Goal: Task Accomplishment & Management: Use online tool/utility

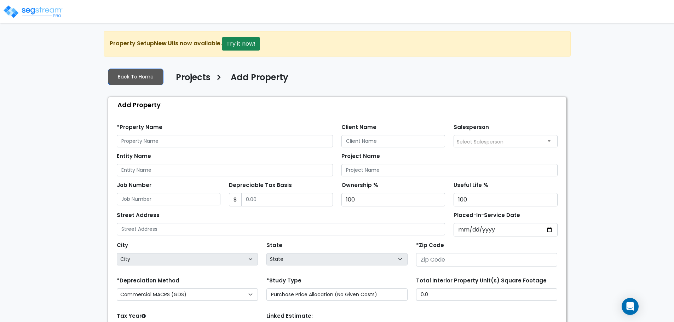
click at [49, 10] on img at bounding box center [33, 12] width 60 height 14
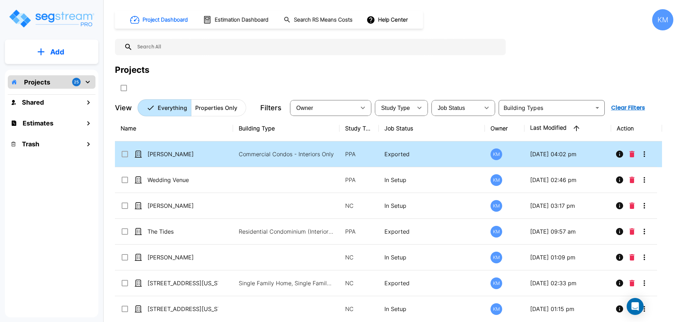
click at [291, 152] on p "Commercial Condos - Interiors Only" at bounding box center [287, 154] width 96 height 8
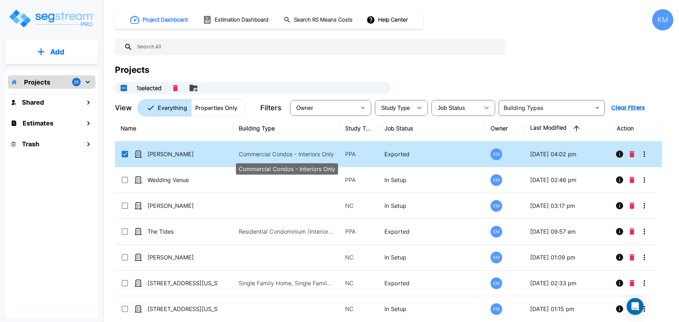
click at [291, 152] on p "Commercial Condos - Interiors Only" at bounding box center [287, 154] width 96 height 8
checkbox input "false"
click at [291, 152] on p "Commercial Condos - Interiors Only" at bounding box center [287, 154] width 96 height 8
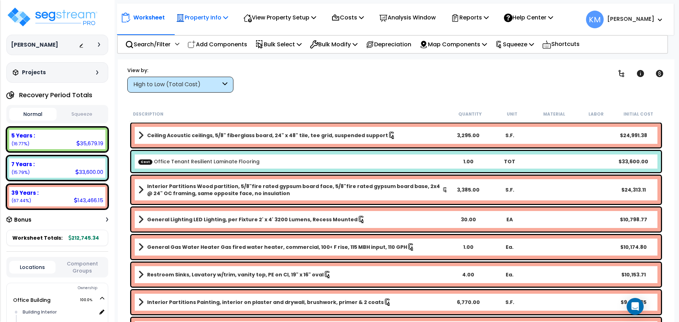
click at [228, 19] on icon at bounding box center [225, 18] width 5 height 6
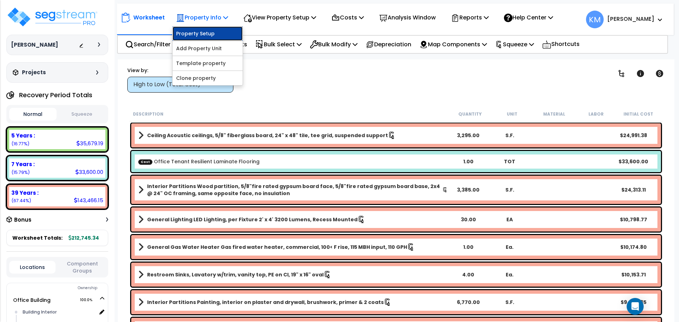
click at [225, 35] on link "Property Setup" at bounding box center [208, 34] width 70 height 14
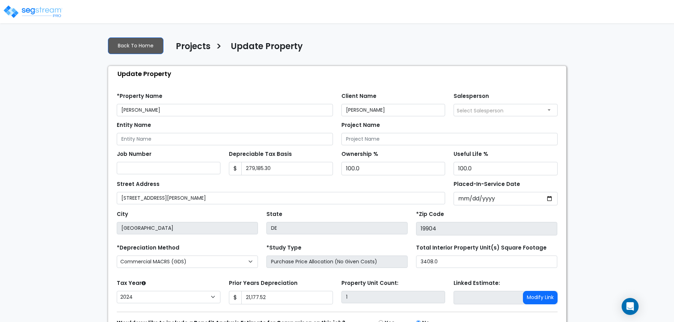
select select "2024"
click at [164, 138] on input "Entity Name" at bounding box center [225, 139] width 216 height 12
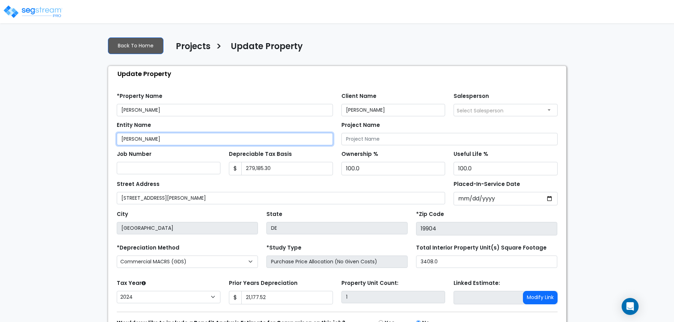
scroll to position [40, 0]
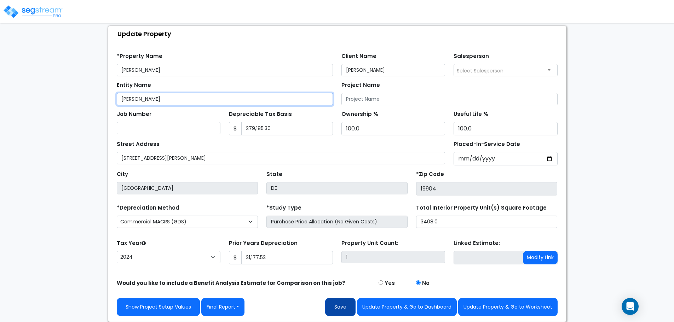
type input "[PERSON_NAME]"
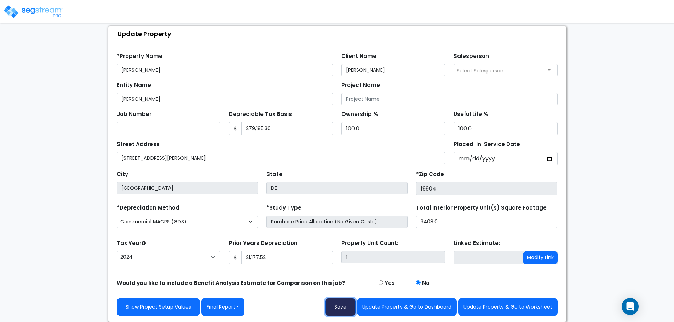
click at [337, 304] on button "Save" at bounding box center [340, 307] width 30 height 18
type input "21177.52"
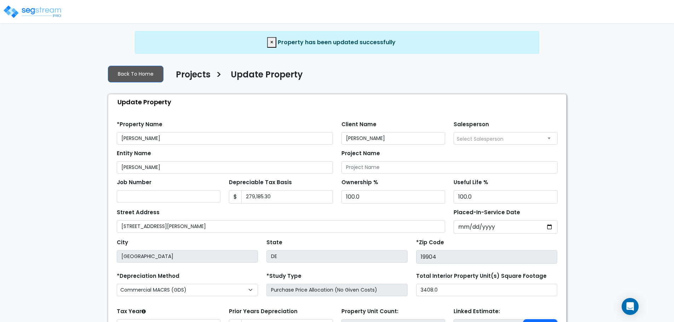
select select "2024"
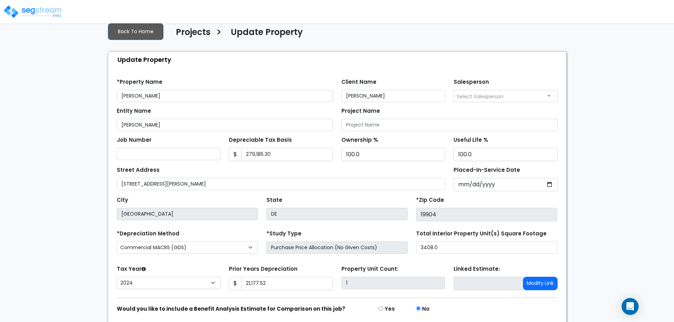
scroll to position [68, 0]
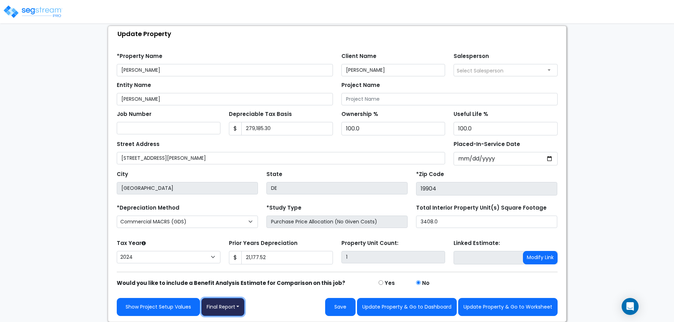
click at [235, 303] on button "Final Report" at bounding box center [223, 307] width 44 height 18
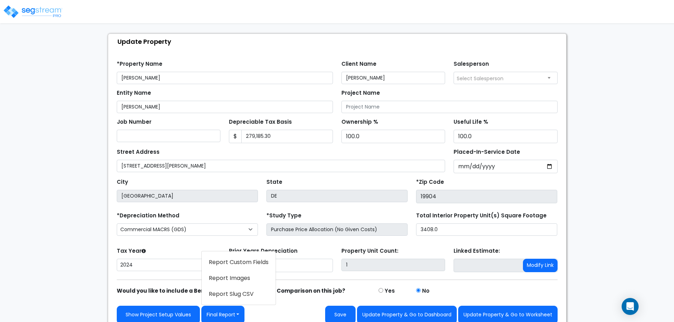
click at [256, 254] on link "Report Custom Fields" at bounding box center [239, 262] width 74 height 16
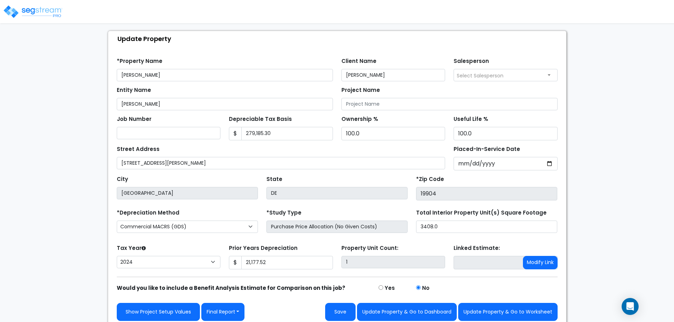
scroll to position [45, 0]
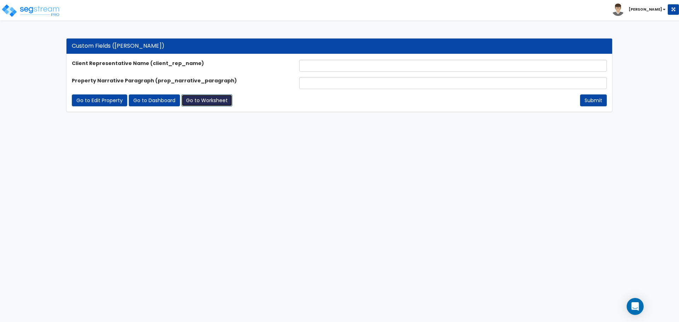
click at [214, 100] on link "Go to Worksheet" at bounding box center [206, 100] width 51 height 12
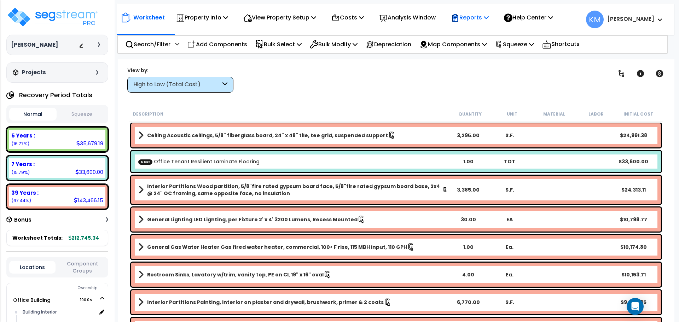
click at [488, 16] on p "Reports" at bounding box center [470, 18] width 38 height 10
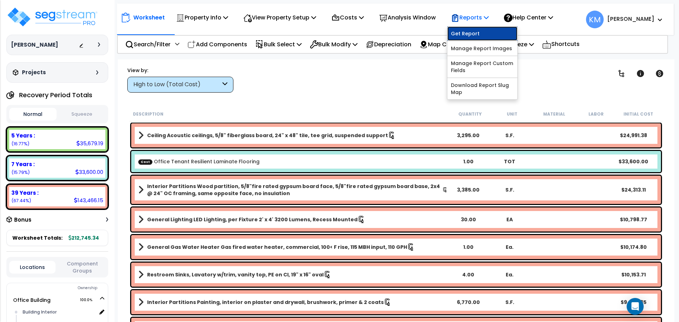
click at [492, 35] on link "Get Report" at bounding box center [482, 34] width 70 height 14
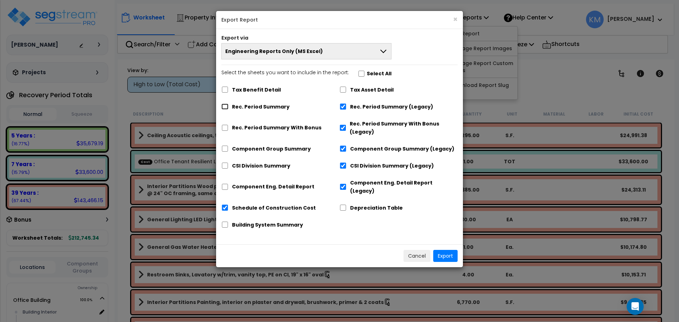
click at [228, 105] on input "Rec. Period Summary" at bounding box center [224, 107] width 7 height 6
checkbox input "true"
checkbox input "false"
click at [227, 129] on input "Rec. Period Summary With Bonus" at bounding box center [224, 128] width 7 height 6
checkbox input "true"
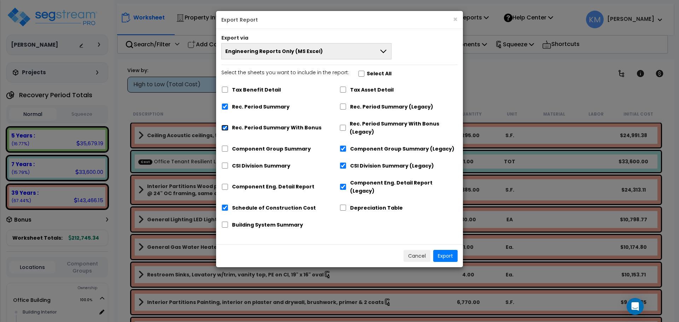
checkbox input "false"
click at [227, 129] on input "Rec. Period Summary With Bonus" at bounding box center [224, 128] width 7 height 6
checkbox input "false"
click at [223, 205] on input "Schedule of Construction Cost" at bounding box center [224, 208] width 7 height 6
checkbox input "false"
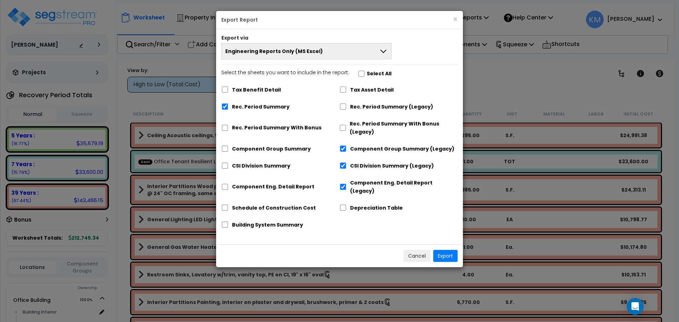
click at [353, 204] on label "Depreciation Table" at bounding box center [376, 208] width 53 height 8
click at [347, 205] on input "Depreciation Table" at bounding box center [343, 208] width 7 height 6
checkbox input "true"
click at [226, 186] on div "Component Eng. Detail Report" at bounding box center [280, 186] width 118 height 22
click at [224, 169] on div "CSI Division Summary" at bounding box center [280, 164] width 118 height 13
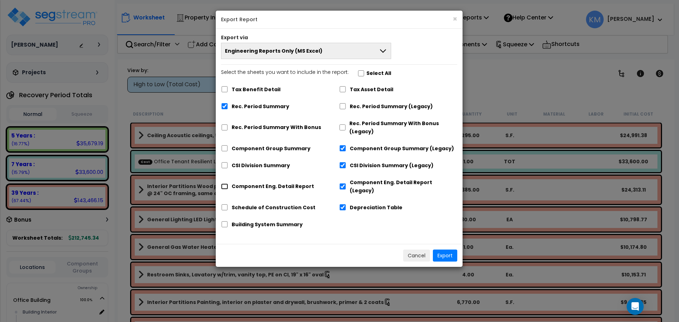
drag, startPoint x: 225, startPoint y: 184, endPoint x: 225, endPoint y: 179, distance: 4.7
click at [226, 184] on input "Component Eng. Detail Report" at bounding box center [224, 187] width 7 height 6
checkbox input "true"
checkbox input "false"
click at [221, 167] on input "CSI Division Summary" at bounding box center [224, 165] width 7 height 6
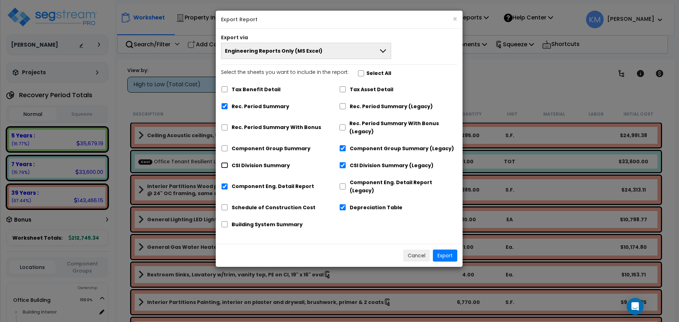
checkbox input "true"
checkbox input "false"
click at [222, 150] on input "Component Group Summary" at bounding box center [224, 148] width 7 height 6
checkbox input "true"
checkbox input "false"
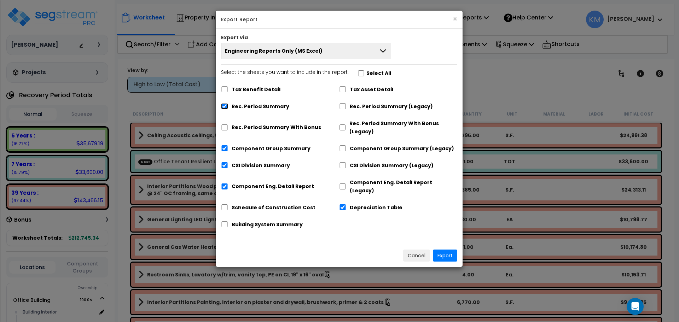
click at [224, 108] on input "Rec. Period Summary" at bounding box center [224, 106] width 7 height 6
checkbox input "false"
click at [227, 125] on input "Rec. Period Summary With Bonus" at bounding box center [224, 128] width 7 height 6
checkbox input "true"
click at [345, 89] on input "Tax Asset Detail" at bounding box center [342, 89] width 7 height 6
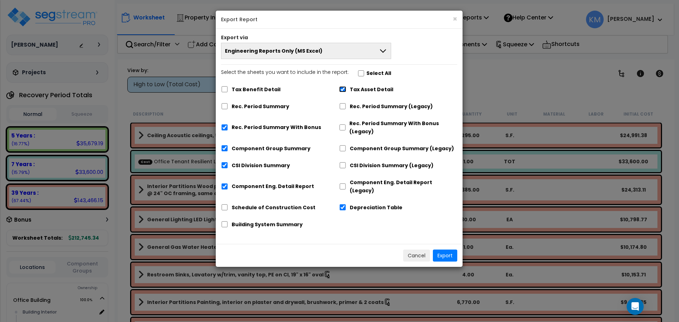
click at [342, 90] on input "Tax Asset Detail" at bounding box center [342, 89] width 7 height 6
checkbox input "true"
click at [270, 204] on label "Schedule of Construction Cost" at bounding box center [274, 208] width 84 height 8
click at [228, 204] on input "Schedule of Construction Cost" at bounding box center [224, 207] width 7 height 6
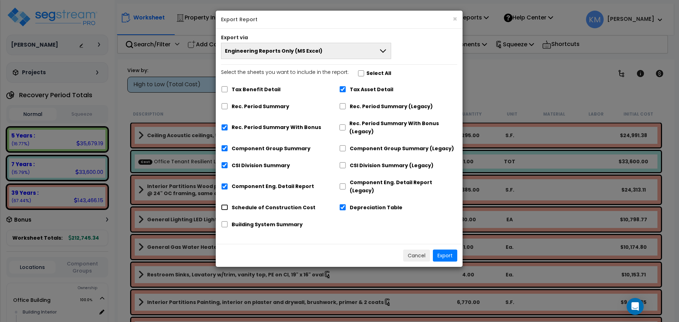
checkbox input "true"
click at [270, 221] on label "Building System Summary" at bounding box center [267, 225] width 71 height 8
click at [228, 221] on input "Building System Summary" at bounding box center [224, 224] width 7 height 6
checkbox input "true"
click at [269, 204] on label "Schedule of Construction Cost" at bounding box center [274, 208] width 84 height 8
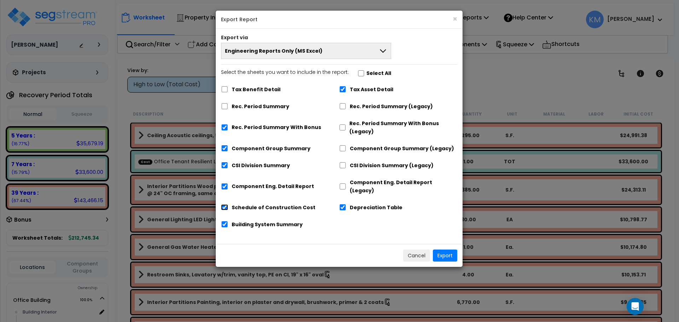
click at [228, 204] on input "Schedule of Construction Cost" at bounding box center [224, 207] width 7 height 6
checkbox input "false"
click at [268, 221] on label "Building System Summary" at bounding box center [267, 225] width 71 height 8
click at [270, 205] on div "Schedule of Construction Cost" at bounding box center [280, 207] width 118 height 13
click at [326, 45] on button "Engineering Reports Only (MS Excel)" at bounding box center [306, 51] width 170 height 16
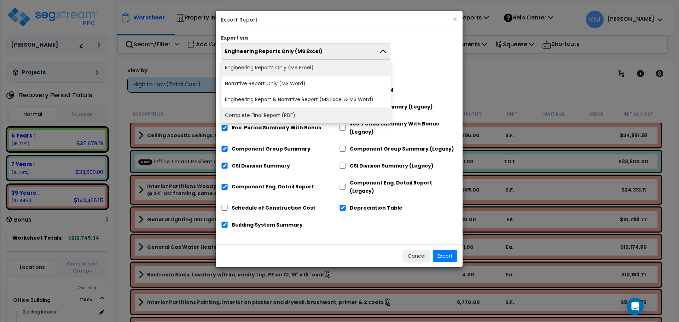
click at [305, 111] on li "Complete Final Report (PDF)" at bounding box center [305, 116] width 169 height 16
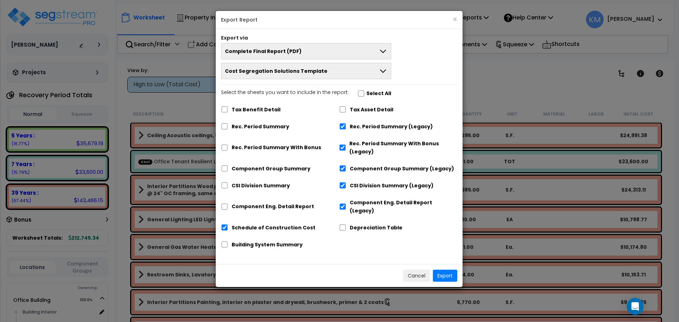
click at [356, 106] on label "Tax Asset Detail" at bounding box center [372, 110] width 44 height 8
click at [346, 106] on input "Tax Asset Detail" at bounding box center [342, 109] width 7 height 6
checkbox input "true"
click at [247, 129] on label "Rec. Period Summary" at bounding box center [261, 127] width 58 height 8
click at [228, 129] on input "Rec. Period Summary" at bounding box center [224, 126] width 7 height 6
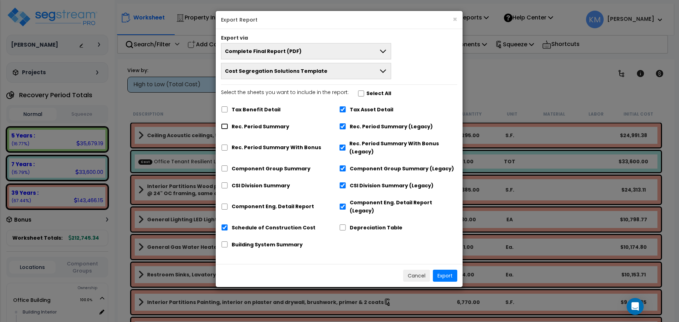
checkbox input "true"
checkbox input "false"
click at [251, 125] on label "Rec. Period Summary" at bounding box center [261, 127] width 58 height 8
click at [228, 125] on input "Rec. Period Summary" at bounding box center [224, 126] width 7 height 6
checkbox input "false"
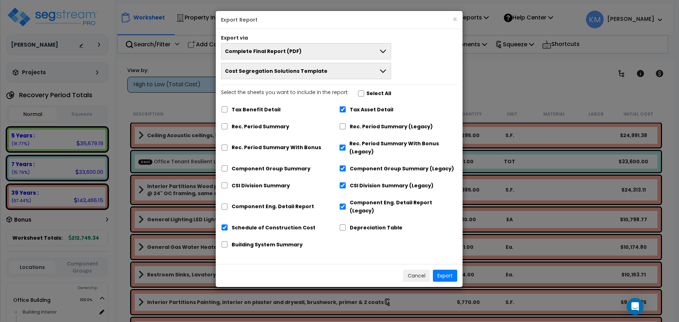
click at [253, 144] on label "Rec. Period Summary With Bonus" at bounding box center [276, 148] width 89 height 8
click at [228, 145] on input "Rec. Period Summary With Bonus" at bounding box center [224, 148] width 7 height 6
checkbox input "true"
checkbox input "false"
click at [259, 170] on label "Component Group Summary" at bounding box center [271, 169] width 79 height 8
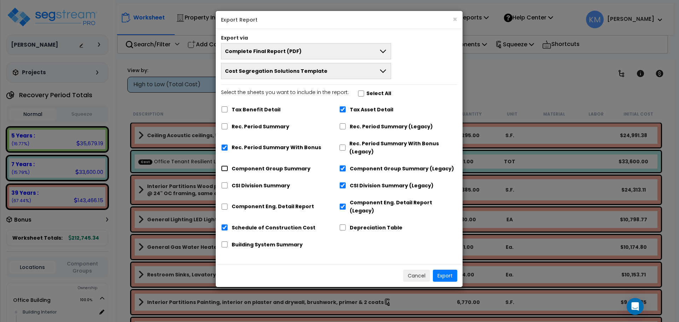
click at [228, 170] on input "Component Group Summary" at bounding box center [224, 169] width 7 height 6
checkbox input "true"
checkbox input "false"
click at [261, 183] on label "CSI Division Summary" at bounding box center [261, 186] width 58 height 8
click at [228, 183] on input "CSI Division Summary" at bounding box center [224, 186] width 7 height 6
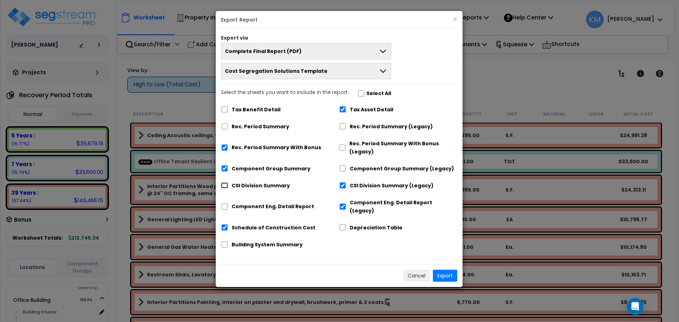
checkbox input "true"
checkbox input "false"
click at [259, 203] on label "Component Eng. Detail Report" at bounding box center [273, 207] width 82 height 8
click at [228, 204] on input "Component Eng. Detail Report" at bounding box center [224, 207] width 7 height 6
checkbox input "true"
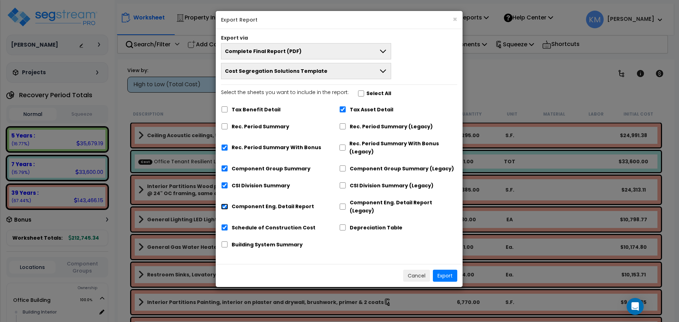
checkbox input "false"
click at [265, 224] on label "Schedule of Construction Cost" at bounding box center [274, 228] width 84 height 8
click at [228, 225] on input "Schedule of Construction Cost" at bounding box center [224, 228] width 7 height 6
checkbox input "false"
click at [386, 224] on label "Depreciation Table" at bounding box center [376, 228] width 53 height 8
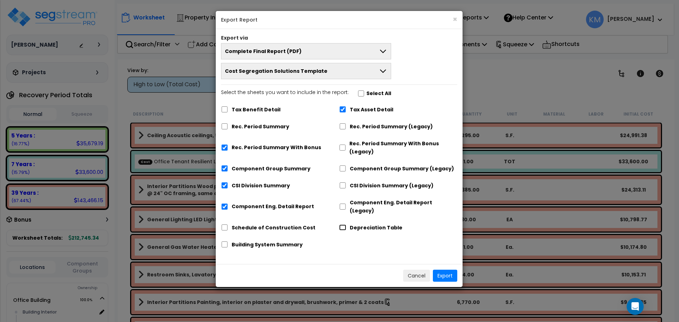
click at [346, 225] on input "Depreciation Table" at bounding box center [342, 228] width 7 height 6
checkbox input "true"
click at [263, 241] on label "Building System Summary" at bounding box center [267, 245] width 71 height 8
click at [228, 242] on input "Building System Summary" at bounding box center [224, 245] width 7 height 6
checkbox input "true"
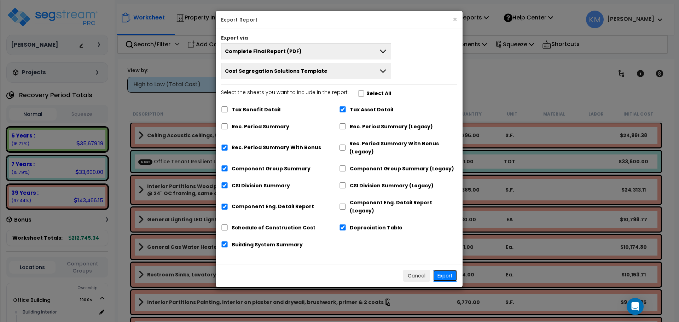
click at [450, 270] on button "Export" at bounding box center [445, 276] width 24 height 12
